Goal: Information Seeking & Learning: Learn about a topic

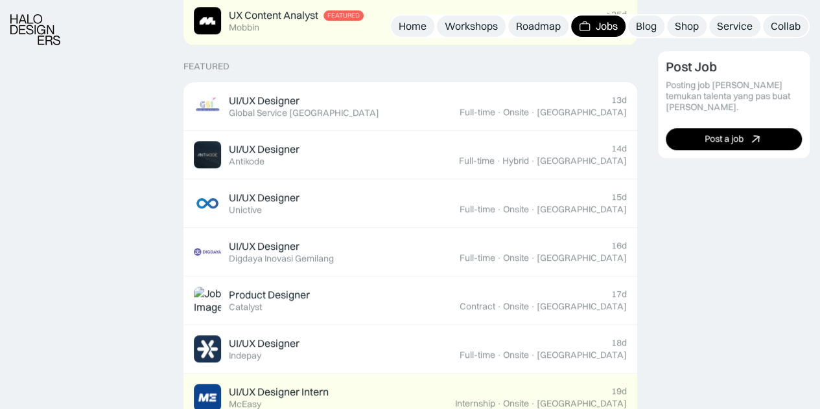
scroll to position [487, 0]
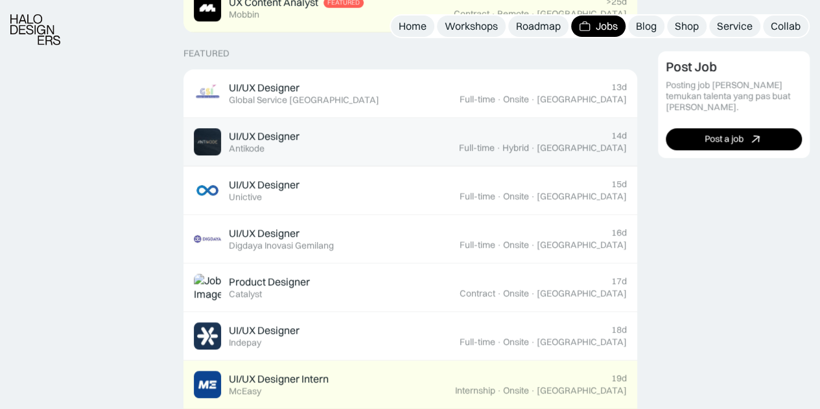
click at [242, 122] on link "UI/UX Designer Featured Antikode 14d Full-time · Hybrid · [GEOGRAPHIC_DATA]" at bounding box center [410, 142] width 454 height 49
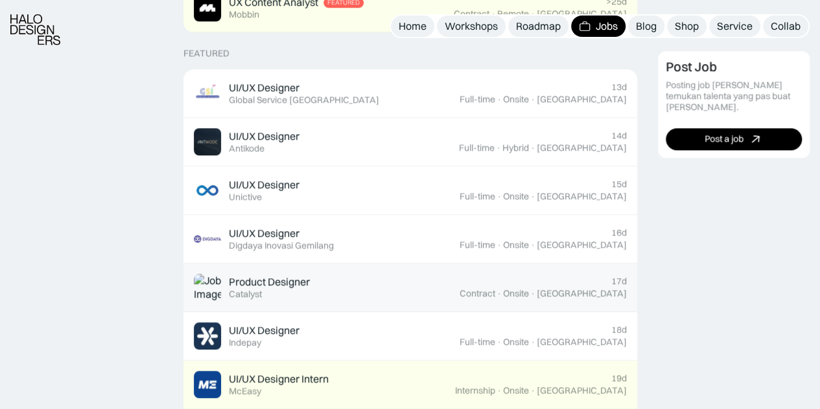
click at [233, 279] on div "Product Designer" at bounding box center [269, 282] width 81 height 14
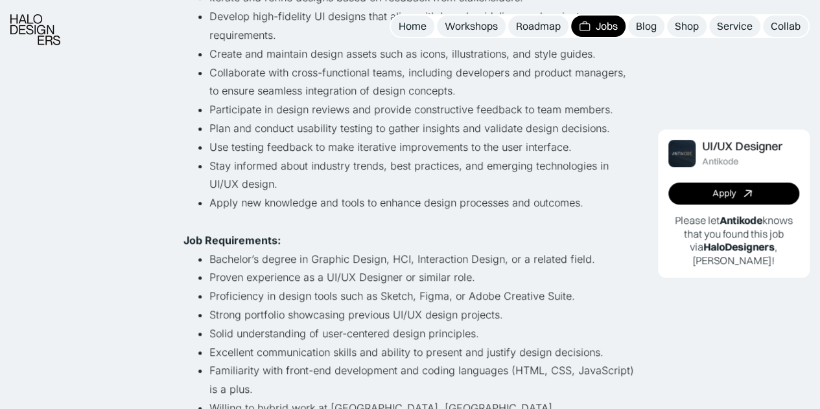
scroll to position [390, 0]
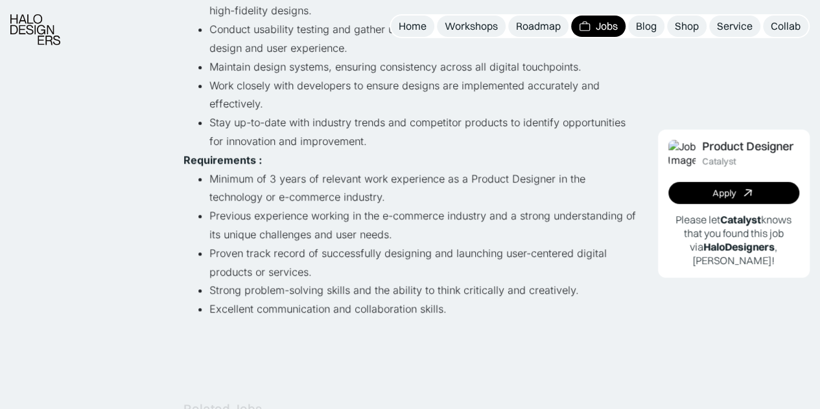
scroll to position [343, 0]
